Goal: Find contact information: Find contact information

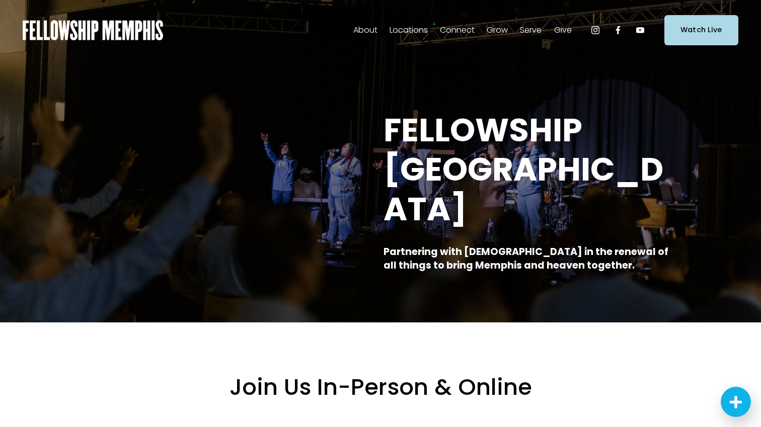
click at [0, 0] on span "Staff" at bounding box center [0, 0] width 0 height 0
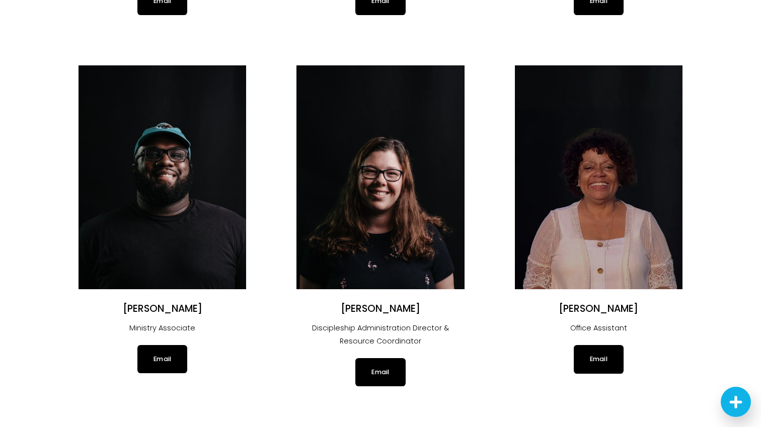
scroll to position [776, 0]
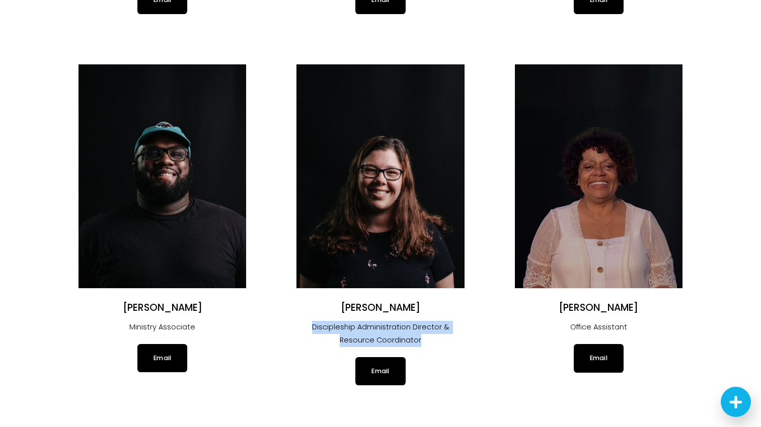
drag, startPoint x: 419, startPoint y: 327, endPoint x: 302, endPoint y: 311, distance: 117.2
click at [302, 321] on p "Discipleship Administration Director & Resource Coordinator" at bounding box center [380, 334] width 168 height 26
copy p "Discipleship Administration Director & Resource Coordinator"
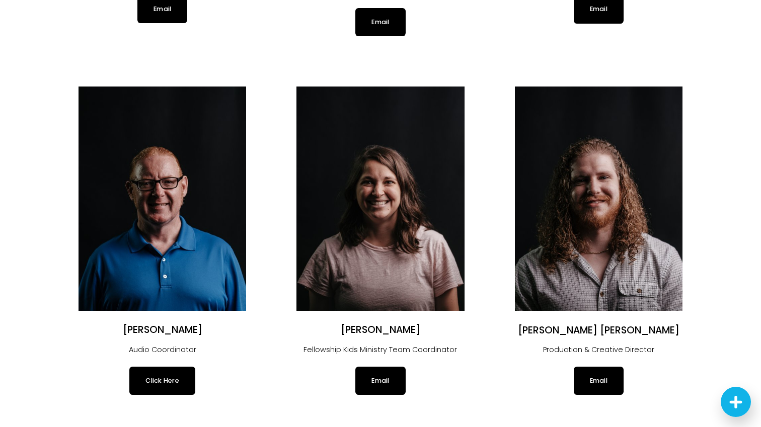
scroll to position [1127, 0]
